Goal: Information Seeking & Learning: Find specific fact

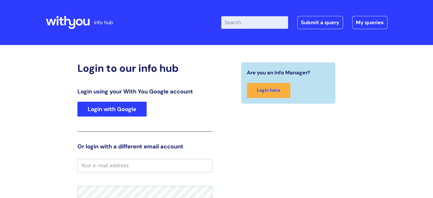
type input "leigh.watt@wearewithyou.org.uk"
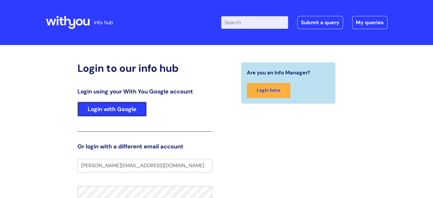
click at [116, 111] on link "Login with Google" at bounding box center [111, 109] width 69 height 15
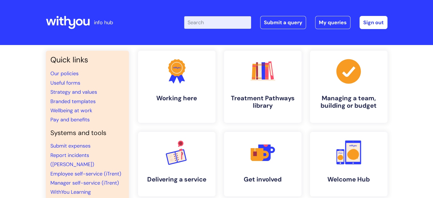
click at [216, 23] on input "Enter your search term here..." at bounding box center [217, 22] width 67 height 13
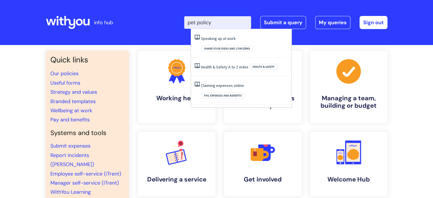
type input "pet policy"
click button "Search" at bounding box center [0, 0] width 0 height 0
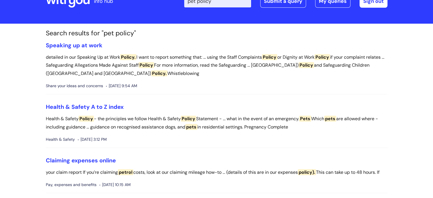
scroll to position [22, 0]
click at [103, 106] on link "Health & Safety A to Z index" at bounding box center [85, 106] width 78 height 7
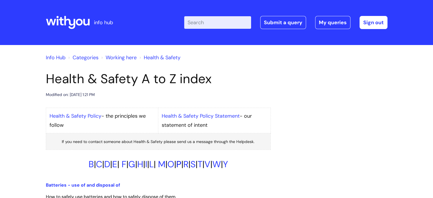
click at [181, 160] on link "P" at bounding box center [178, 164] width 5 height 12
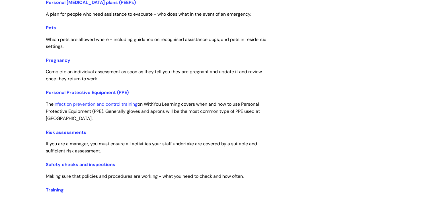
scroll to position [960, 0]
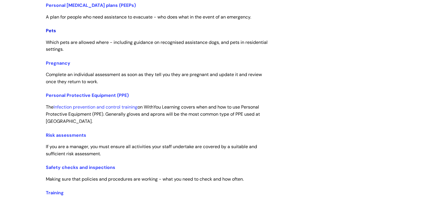
click at [51, 31] on link "Pets" at bounding box center [51, 31] width 10 height 6
